Goal: Complete Application Form: Complete application form

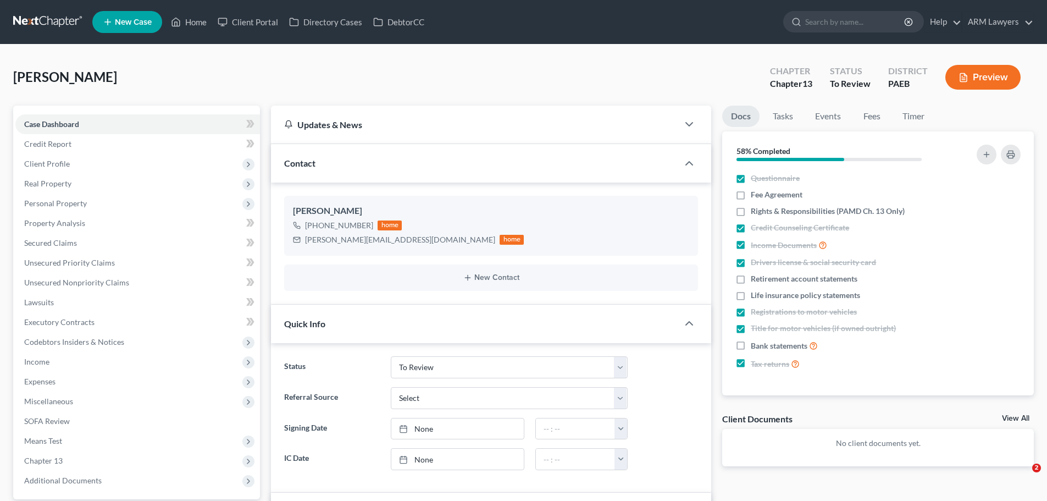
select select "20"
click at [42, 377] on span "Expenses" at bounding box center [39, 380] width 31 height 9
click at [64, 421] on span "Utilities / Bills" at bounding box center [70, 420] width 48 height 9
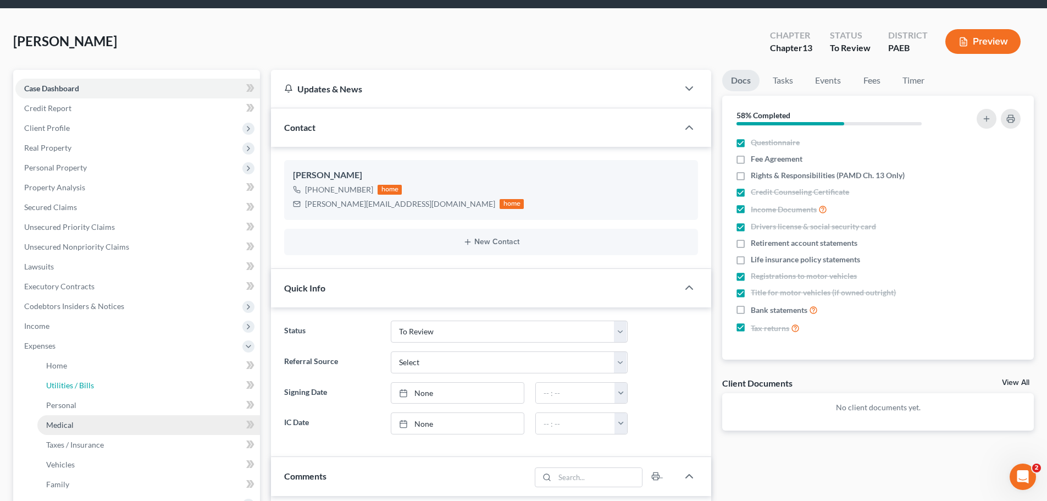
scroll to position [55, 0]
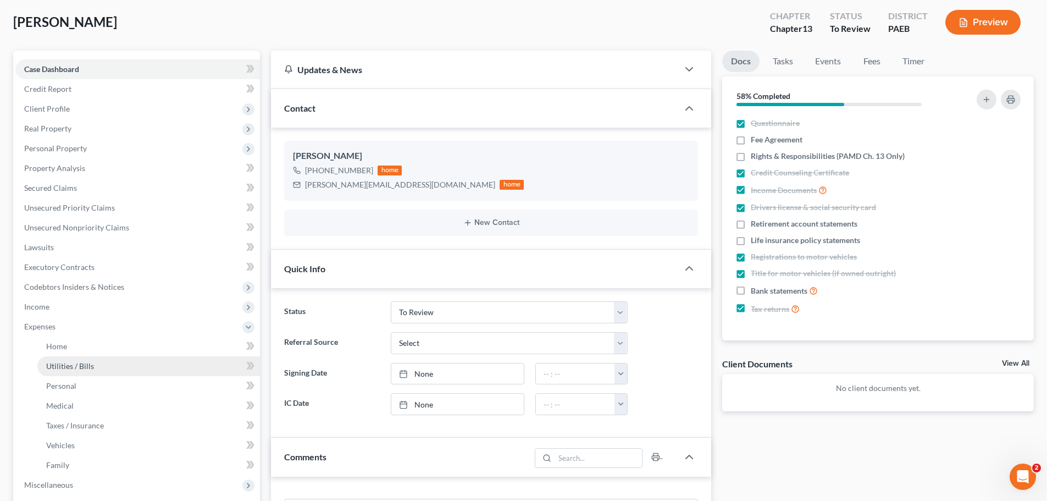
click at [65, 365] on span "Utilities / Bills" at bounding box center [70, 365] width 48 height 9
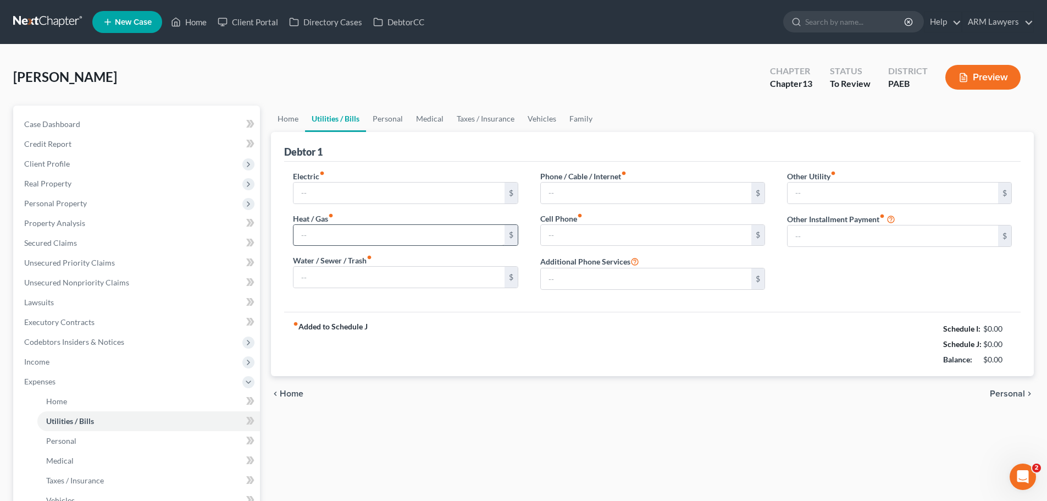
type input "100.00"
type input "0.00"
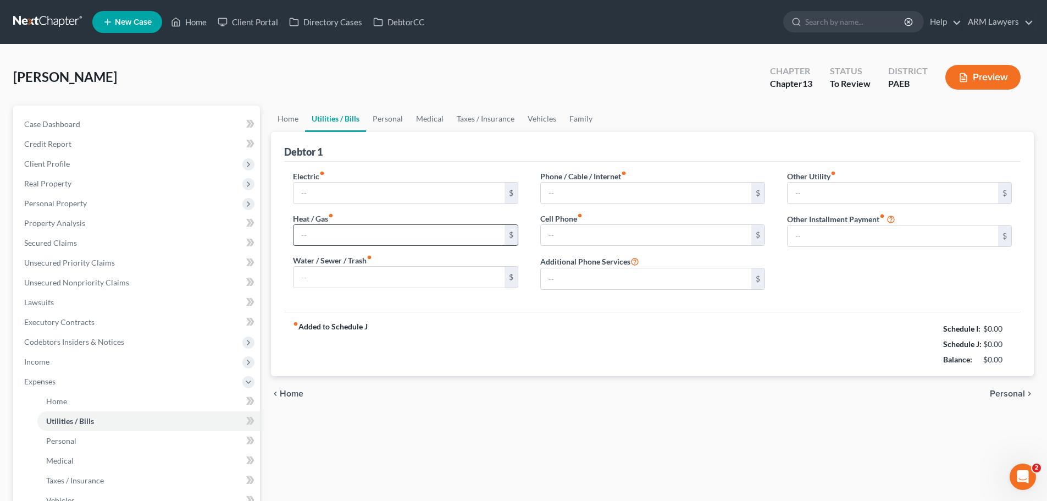
type input "0.00"
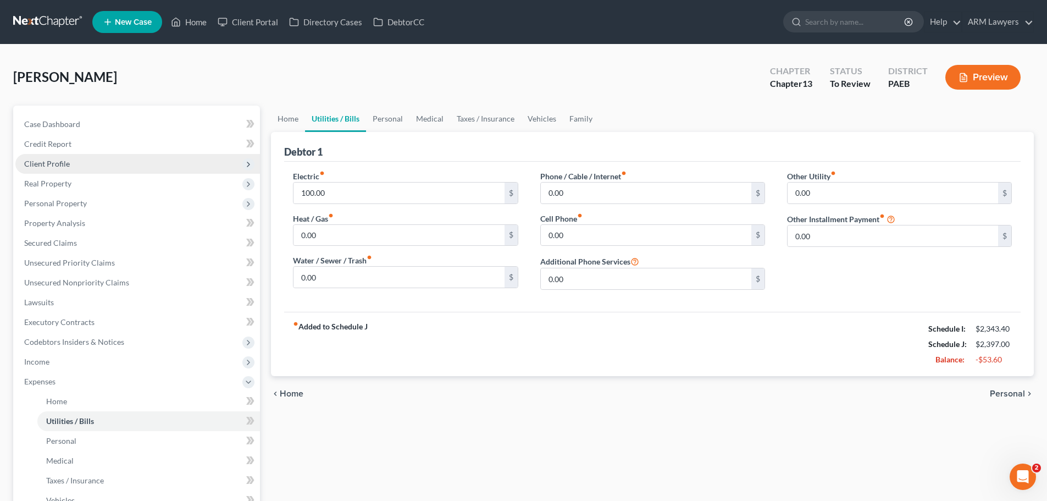
click at [96, 163] on span "Client Profile" at bounding box center [137, 164] width 245 height 20
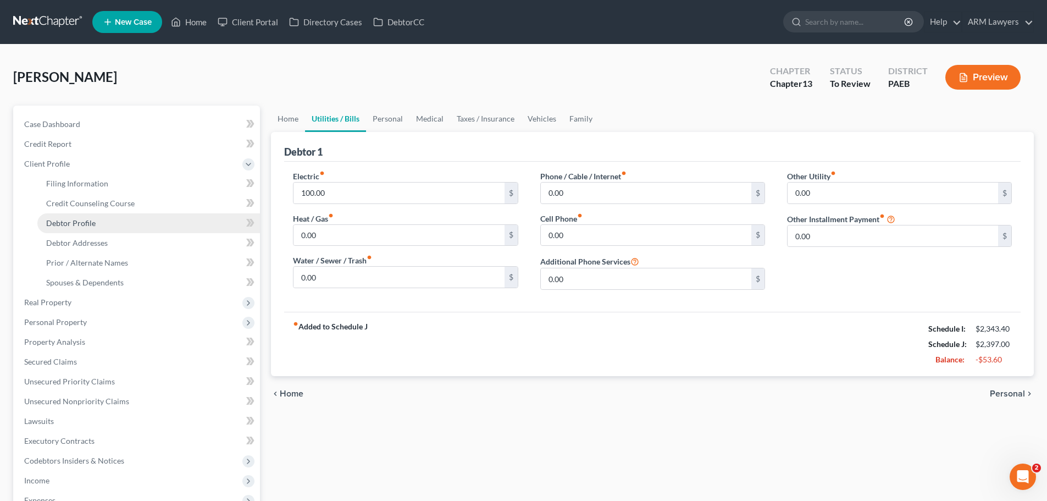
click at [74, 225] on span "Debtor Profile" at bounding box center [70, 222] width 49 height 9
select select "0"
select select "1"
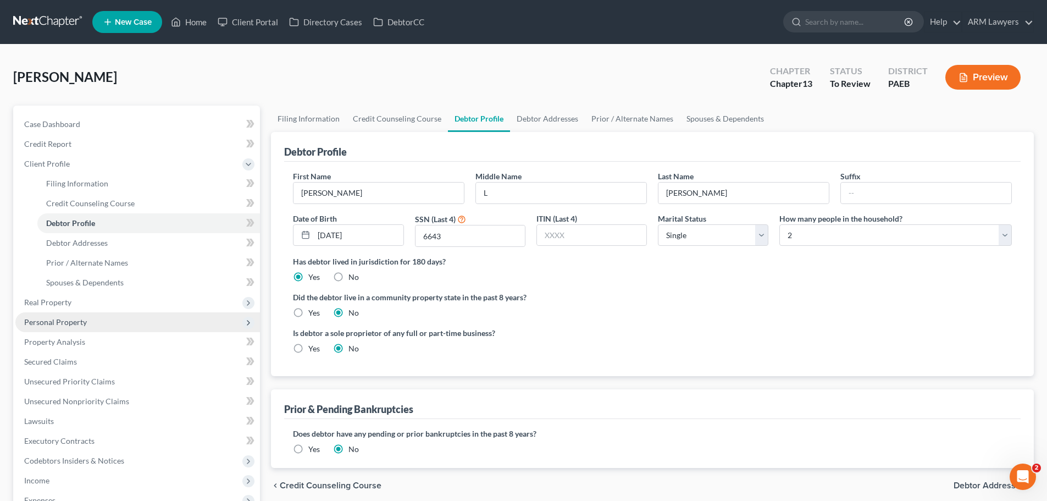
click at [66, 317] on span "Personal Property" at bounding box center [55, 321] width 63 height 9
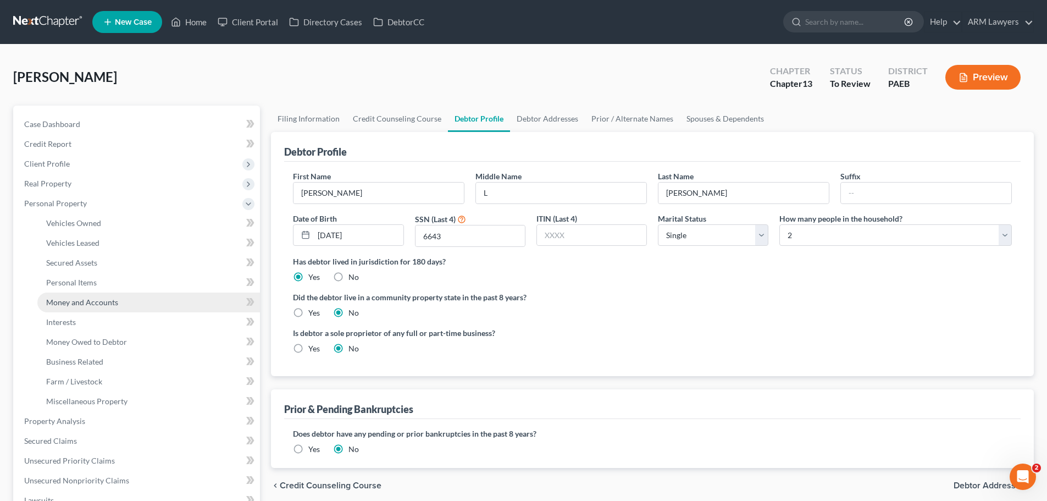
click at [88, 309] on link "Money and Accounts" at bounding box center [148, 302] width 223 height 20
